Goal: Task Accomplishment & Management: Complete application form

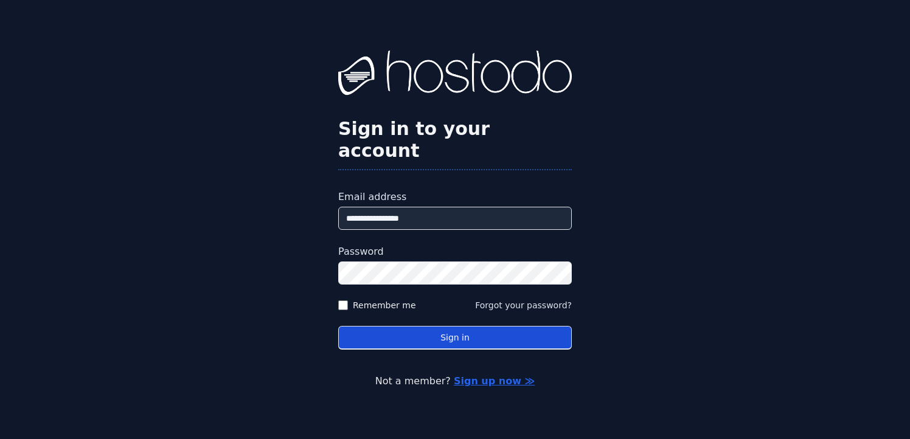
click at [483, 326] on button "Sign in" at bounding box center [454, 338] width 233 height 24
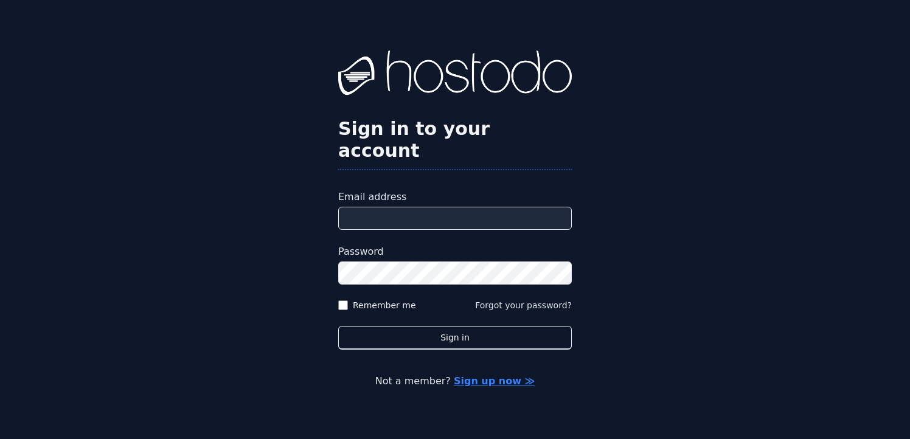
click at [503, 375] on link "Sign up now ≫" at bounding box center [494, 381] width 81 height 12
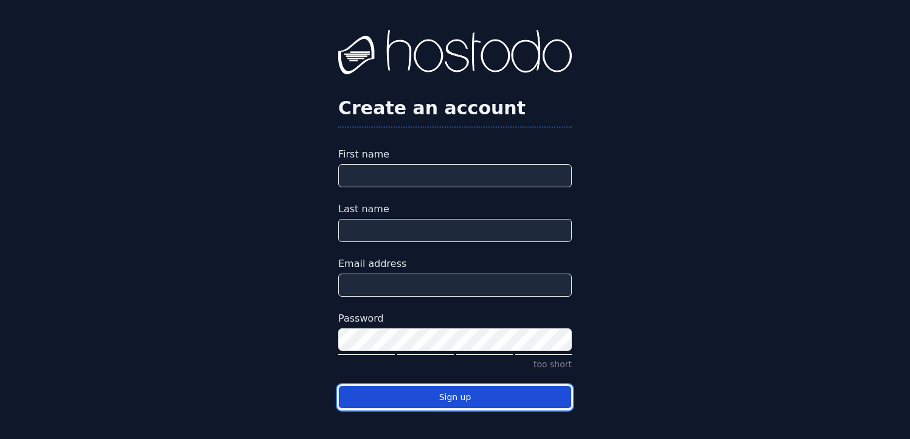
click at [467, 401] on button "Sign up" at bounding box center [454, 397] width 233 height 24
